Goal: Task Accomplishment & Management: Manage account settings

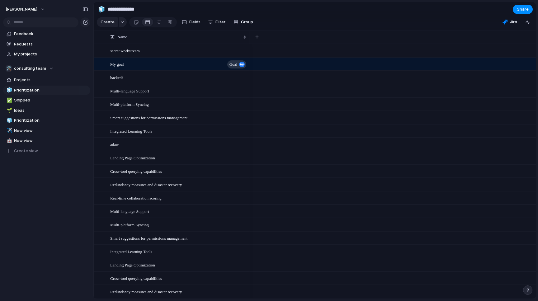
click at [35, 213] on div "cameron Feedback Requests My projects 🛠️ consulting team Projects 🧊 Prioritizat…" at bounding box center [46, 150] width 93 height 301
click at [30, 37] on link "Feedback" at bounding box center [46, 33] width 87 height 9
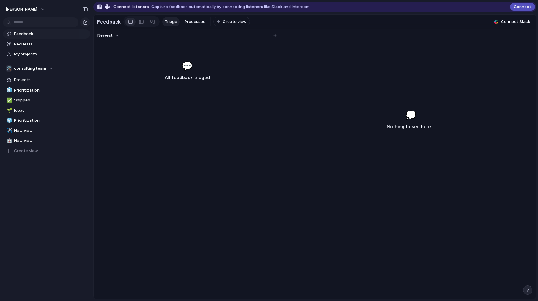
drag, startPoint x: 222, startPoint y: 47, endPoint x: 364, endPoint y: 48, distance: 142.2
click at [364, 48] on div "Newest 💬 All feedback triaged 💭 Nothing to see here..." at bounding box center [315, 164] width 442 height 270
click at [263, 26] on section "Feedback Triage Processed To pick up a draggable item, press the space bar. Whi…" at bounding box center [315, 22] width 442 height 14
drag, startPoint x: 174, startPoint y: 27, endPoint x: 202, endPoint y: 32, distance: 28.5
click at [202, 28] on div "Feedback Triage Processed To pick up a draggable item, press the space bar. Whi…" at bounding box center [173, 21] width 153 height 13
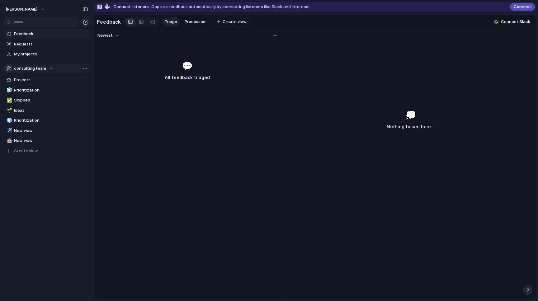
click at [54, 67] on button "🛠️ consulting team" at bounding box center [46, 68] width 87 height 9
click at [54, 67] on div "🛠️ consulting team 🛠️ ;lkjhgfd 🛠️ my secret team Create new team" at bounding box center [269, 150] width 538 height 301
click at [56, 72] on div "Team settings Copy link Add members" at bounding box center [269, 150] width 538 height 301
click at [52, 70] on div "🛠️ consulting team" at bounding box center [30, 68] width 48 height 6
click at [36, 116] on span "my secret team" at bounding box center [34, 115] width 31 height 6
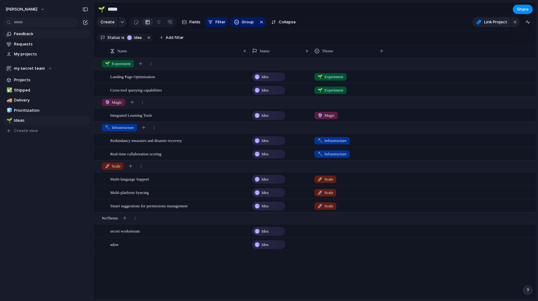
click at [37, 34] on span "Feedback" at bounding box center [51, 34] width 74 height 6
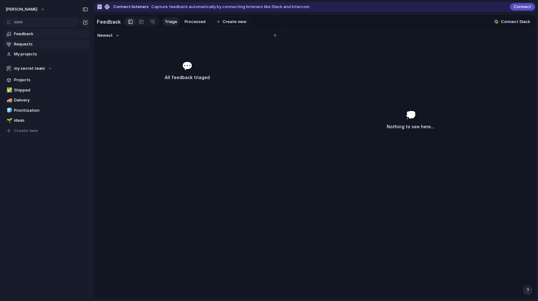
click at [55, 45] on span "Requests" at bounding box center [51, 44] width 74 height 6
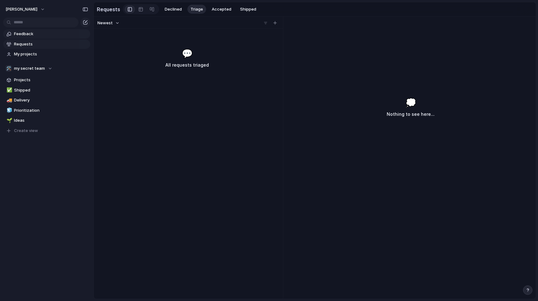
click at [59, 36] on span "Feedback" at bounding box center [51, 34] width 74 height 6
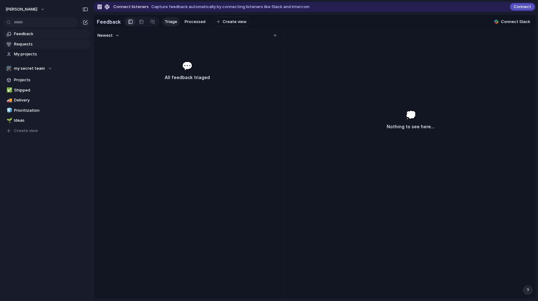
click at [54, 47] on span "Requests" at bounding box center [51, 44] width 74 height 6
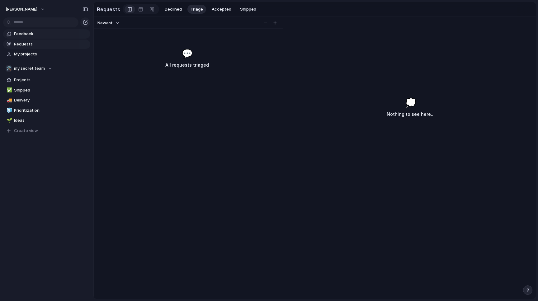
click at [49, 36] on span "Feedback" at bounding box center [51, 34] width 74 height 6
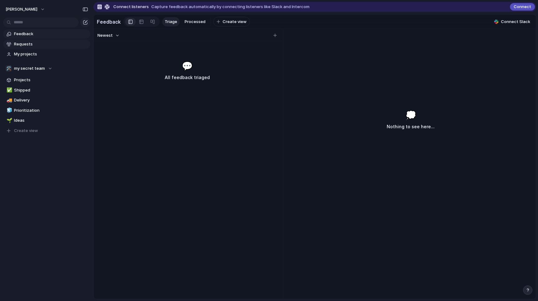
click at [46, 43] on span "Requests" at bounding box center [51, 44] width 74 height 6
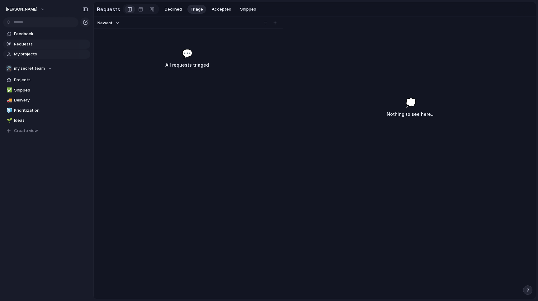
click at [44, 52] on span "My projects" at bounding box center [51, 54] width 74 height 6
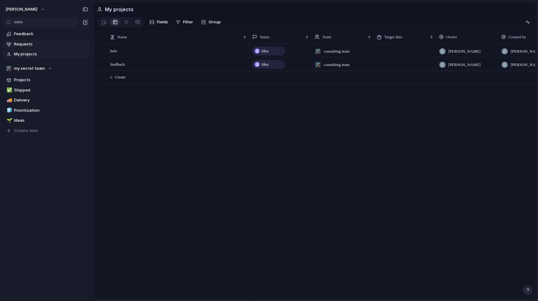
click at [47, 47] on span "Requests" at bounding box center [51, 44] width 74 height 6
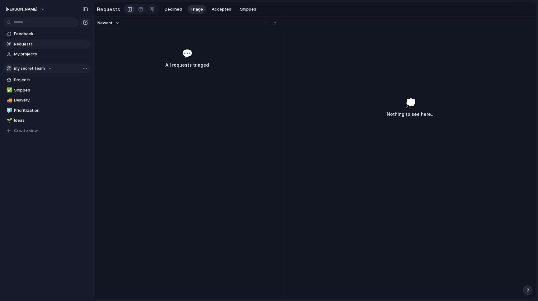
click at [46, 68] on div "🛠️ my secret team" at bounding box center [29, 68] width 47 height 6
click at [54, 68] on div "🛠️ consulting team 🛠️ ;lkjhgfd 🛠️ my secret team Create new team" at bounding box center [269, 150] width 538 height 301
click at [83, 71] on button "🛠️ my secret team" at bounding box center [46, 68] width 87 height 9
click at [44, 117] on span "my secret team" at bounding box center [34, 115] width 31 height 6
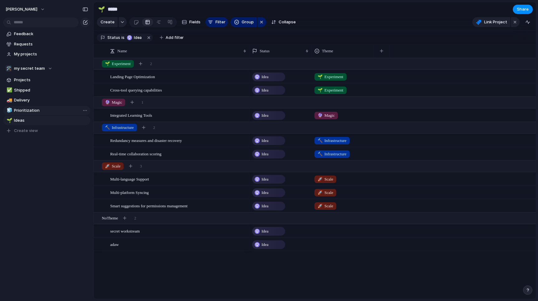
click at [38, 111] on span "Prioritization" at bounding box center [51, 110] width 74 height 6
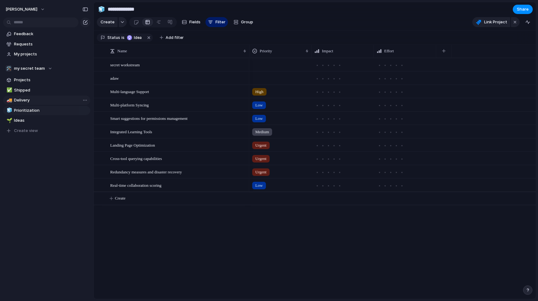
click at [71, 104] on link "🚚 Delivery" at bounding box center [46, 100] width 87 height 9
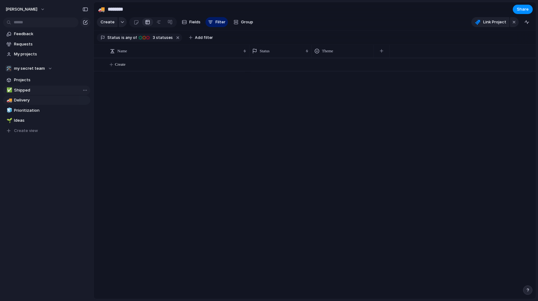
click at [69, 91] on span "Shipped" at bounding box center [51, 90] width 74 height 6
type input "*******"
click at [63, 81] on span "Projects" at bounding box center [51, 80] width 74 height 6
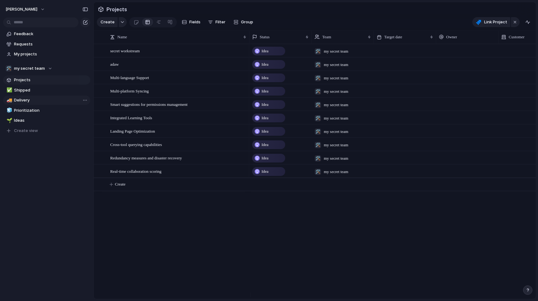
click at [50, 99] on span "Delivery" at bounding box center [51, 100] width 74 height 6
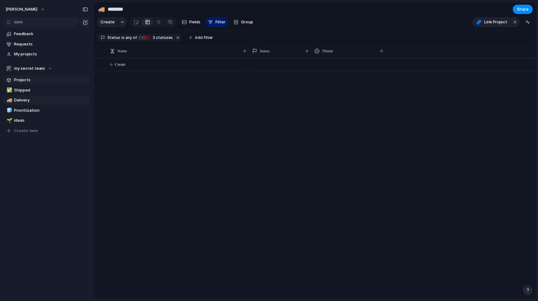
click at [54, 84] on link "Projects" at bounding box center [46, 79] width 87 height 9
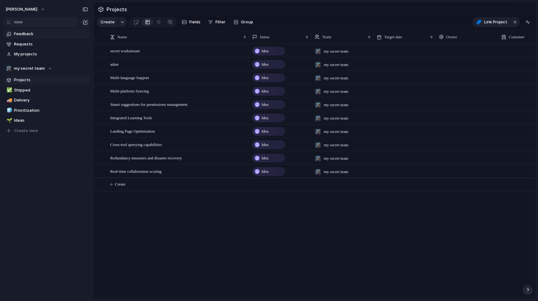
click at [37, 37] on link "Feedback" at bounding box center [46, 33] width 87 height 9
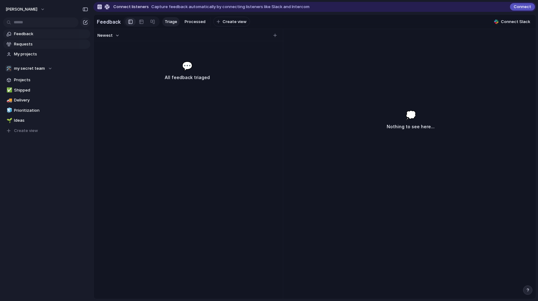
click at [33, 42] on span "Requests" at bounding box center [51, 44] width 74 height 6
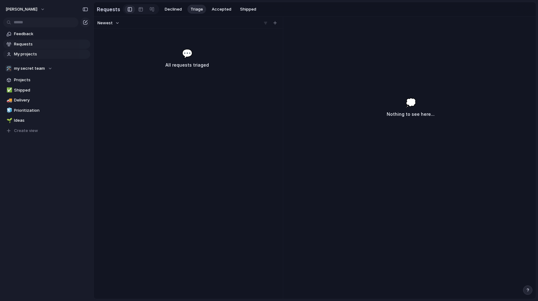
click at [33, 52] on span "My projects" at bounding box center [51, 54] width 74 height 6
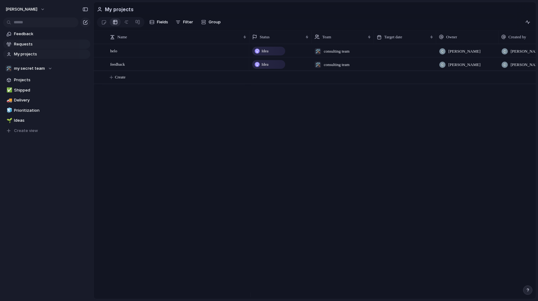
click at [30, 42] on span "Requests" at bounding box center [51, 44] width 74 height 6
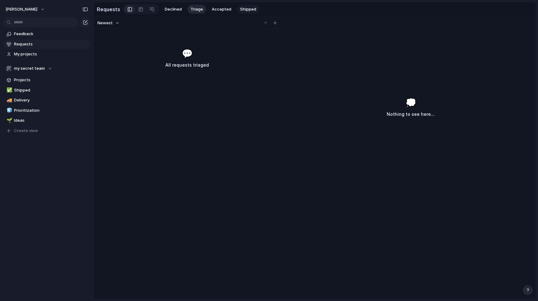
click at [244, 7] on span "Shipped" at bounding box center [248, 9] width 16 height 6
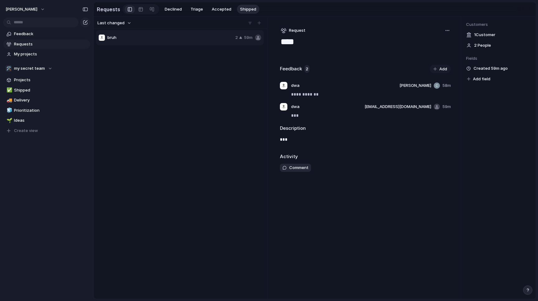
click at [451, 33] on div "**********" at bounding box center [365, 157] width 191 height 282
click at [449, 33] on div "button" at bounding box center [447, 30] width 5 height 5
click at [449, 33] on div "Copy link Merge Move to Delete" at bounding box center [269, 150] width 538 height 301
click at [308, 79] on div "**********" at bounding box center [365, 90] width 171 height 57
click at [299, 72] on h2 "Feedback" at bounding box center [291, 68] width 22 height 7
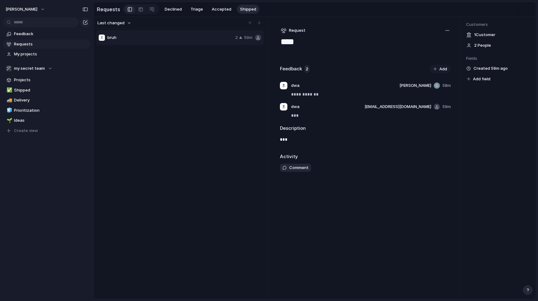
click at [306, 73] on span "2" at bounding box center [306, 69] width 5 height 8
click at [362, 110] on button "button" at bounding box center [357, 106] width 7 height 7
click at [365, 112] on div "Reassign Delete" at bounding box center [269, 150] width 538 height 301
click at [402, 110] on span "[EMAIL_ADDRESS][DOMAIN_NAME]" at bounding box center [397, 107] width 67 height 6
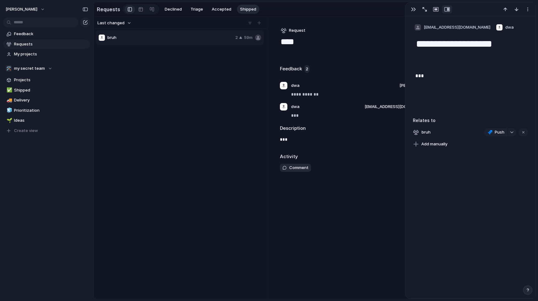
click at [535, 10] on div at bounding box center [470, 9] width 130 height 14
click at [526, 10] on div "button" at bounding box center [527, 9] width 5 height 5
click at [407, 35] on div "Delete" at bounding box center [269, 150] width 538 height 301
click at [406, 35] on body "**********" at bounding box center [269, 150] width 538 height 301
click at [370, 42] on textarea "****" at bounding box center [365, 42] width 171 height 12
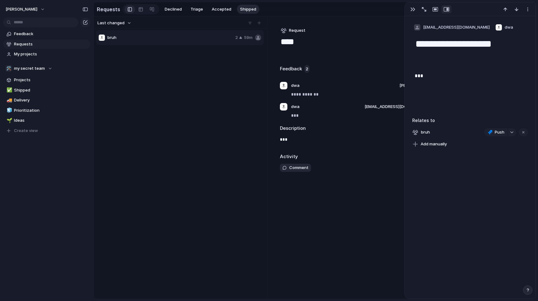
click at [370, 42] on textarea "****" at bounding box center [365, 42] width 171 height 12
click at [369, 35] on div "Request" at bounding box center [365, 30] width 171 height 8
click at [369, 34] on div "Request" at bounding box center [365, 30] width 171 height 8
click at [415, 9] on button "button" at bounding box center [413, 9] width 10 height 8
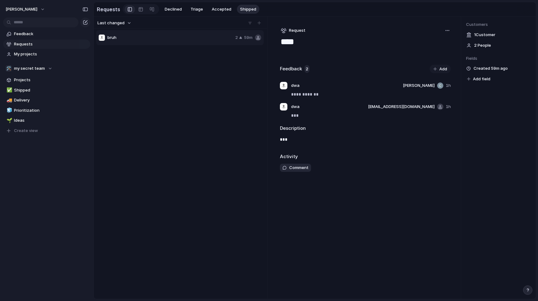
click at [371, 71] on div "Feedback 2 Add" at bounding box center [365, 69] width 171 height 9
click at [484, 35] on div "1 Customer" at bounding box center [498, 35] width 65 height 8
click at [477, 49] on span "2 People" at bounding box center [482, 45] width 17 height 6
click at [150, 70] on div "bruh 2 59m" at bounding box center [180, 162] width 169 height 264
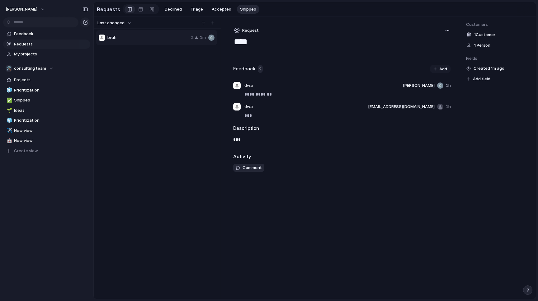
click at [109, 90] on div "bruh 2 1m" at bounding box center [157, 162] width 122 height 264
click at [20, 34] on span "Feedback" at bounding box center [51, 34] width 74 height 6
